Goal: Information Seeking & Learning: Learn about a topic

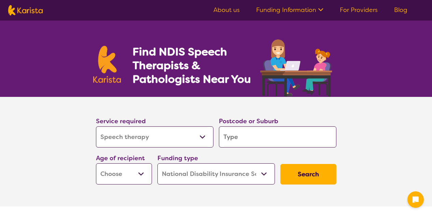
select select "Speech therapy"
select select "NDIS"
select select "Speech therapy"
select select "NDIS"
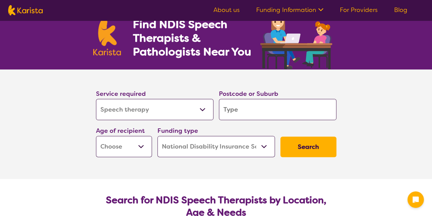
scroll to position [41, 0]
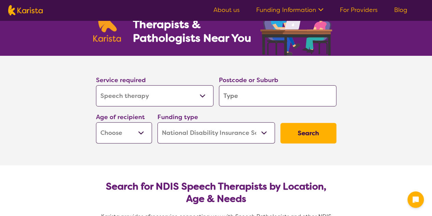
click at [245, 95] on input "search" at bounding box center [278, 95] width 118 height 21
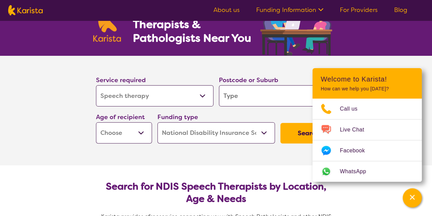
click at [243, 95] on input "search" at bounding box center [278, 95] width 118 height 21
type input "s"
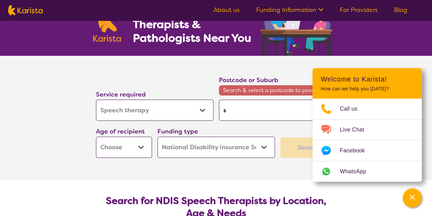
type input "su"
type input "suc"
type input "succ"
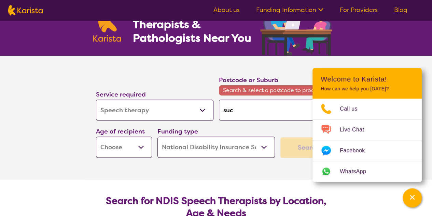
type input "succ"
type input "succe"
type input "succes"
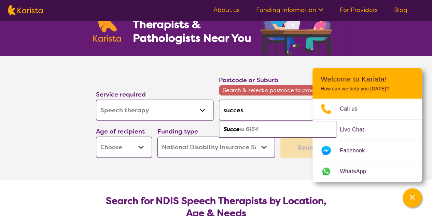
type input "success"
click at [248, 129] on em "6164" at bounding box center [251, 128] width 13 height 7
type input "6164"
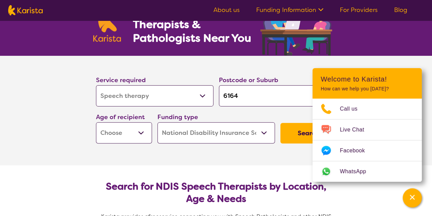
click at [141, 134] on select "Early Childhood - 0 to 9 Child - 10 to 11 Adolescent - 12 to 17 Adult - 18 to 6…" at bounding box center [124, 132] width 56 height 21
select select "CH"
click at [96, 122] on select "Early Childhood - 0 to 9 Child - 10 to 11 Adolescent - 12 to 17 Adult - 18 to 6…" at bounding box center [124, 132] width 56 height 21
select select "CH"
click at [304, 136] on button "Search" at bounding box center [309, 133] width 56 height 21
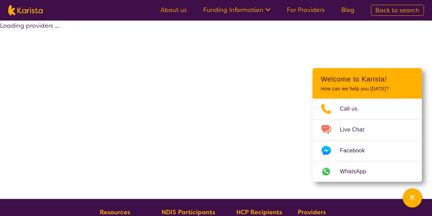
select select "Speech therapy"
select select "CH"
select select "NDIS"
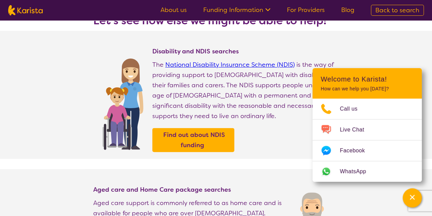
scroll to position [48, 0]
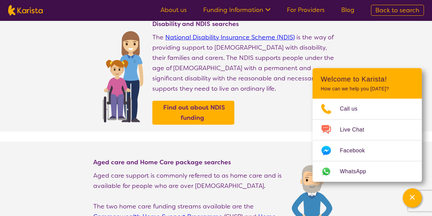
scroll to position [76, 0]
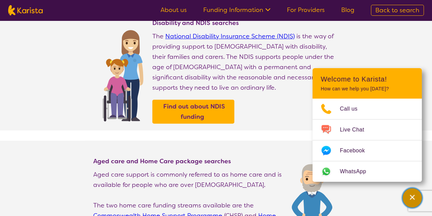
click at [412, 203] on div "Channel Menu" at bounding box center [413, 197] width 14 height 15
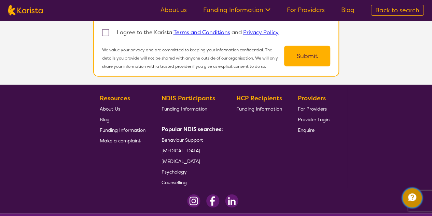
scroll to position [770, 0]
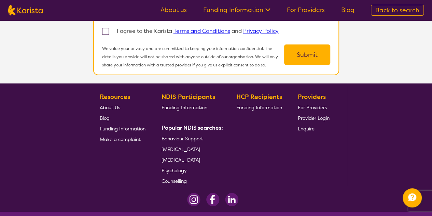
click at [111, 104] on span "About Us" at bounding box center [110, 107] width 21 height 6
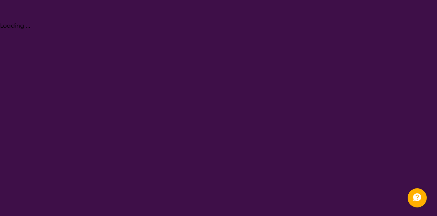
select select "Speech therapy"
select select "CH"
select select "NDIS"
select select "Speech therapy"
select select "CH"
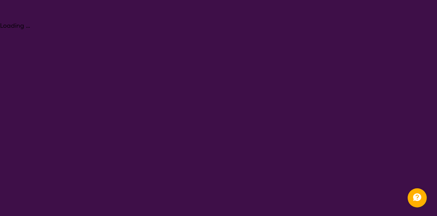
select select "NDIS"
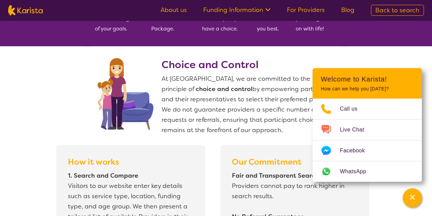
scroll to position [492, 0]
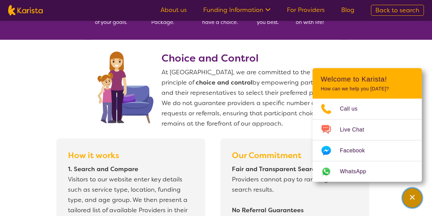
click at [413, 199] on icon "Channel Menu" at bounding box center [412, 196] width 7 height 7
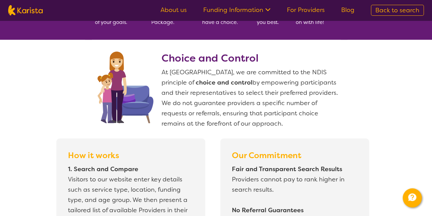
click at [10, 108] on section "Choice and Control At Karista, we are committed to the NDIS principle of choice…" at bounding box center [216, 204] width 432 height 328
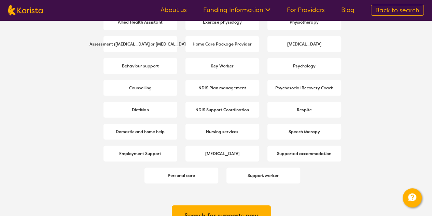
scroll to position [957, 0]
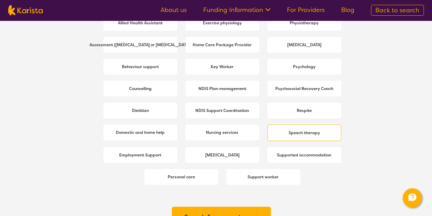
click at [302, 134] on b "Speech therapy" at bounding box center [304, 132] width 31 height 5
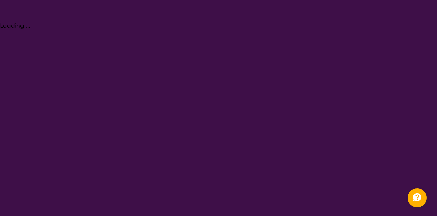
select select "Speech therapy"
select select "CH"
select select "NDIS"
select select "Speech therapy"
select select "CH"
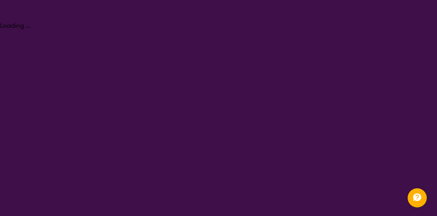
select select "NDIS"
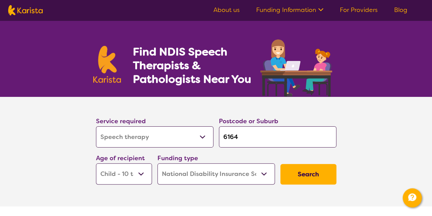
click at [306, 172] on button "Search" at bounding box center [309, 174] width 56 height 21
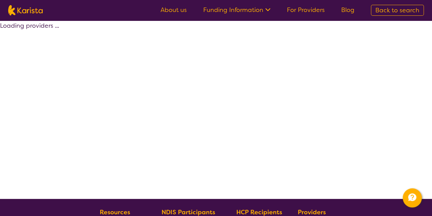
select select "Speech therapy"
select select "CH"
select select "NDIS"
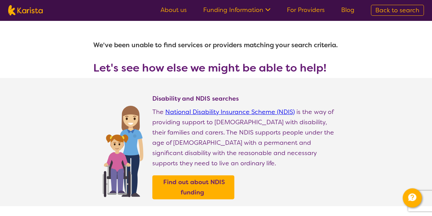
select select "Speech therapy"
select select "CH"
select select "NDIS"
select select "Speech therapy"
select select "CH"
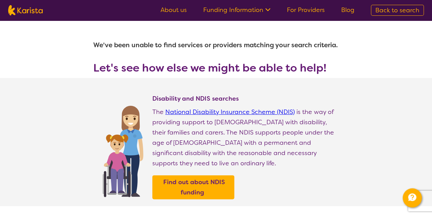
select select "NDIS"
